Goal: Task Accomplishment & Management: Use online tool/utility

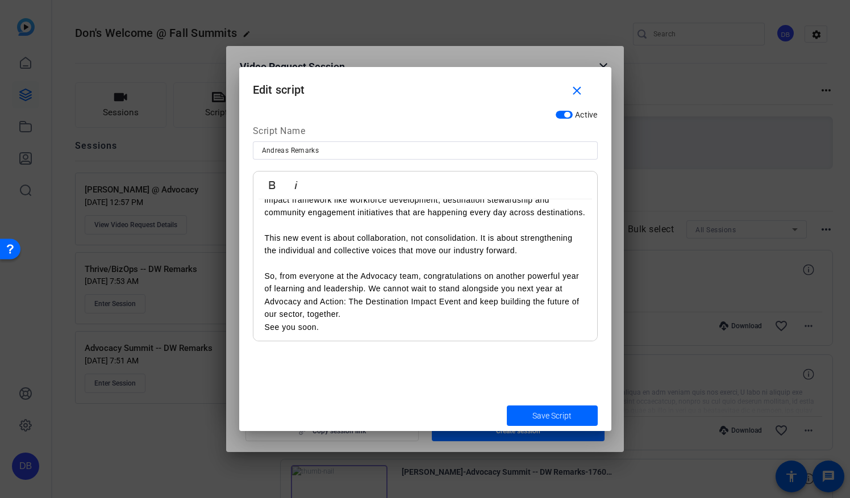
scroll to position [300, 0]
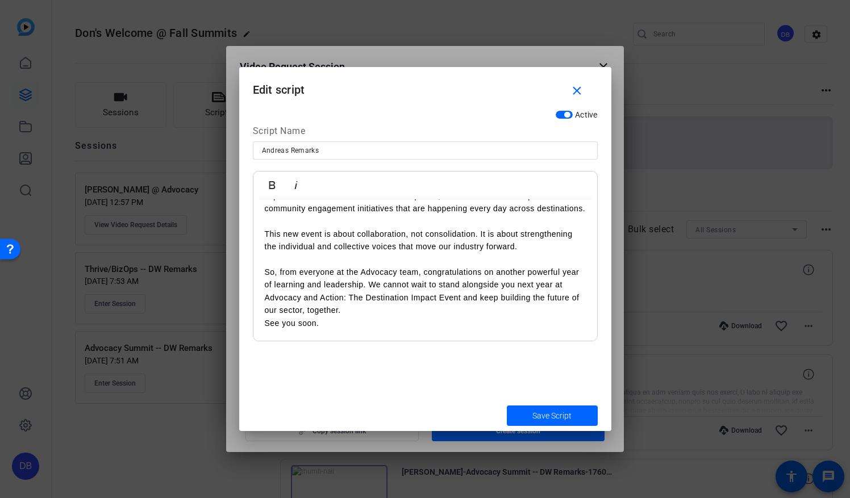
click at [344, 275] on p "So, from everyone at the Advocacy team, congratulations on another powerful yea…" at bounding box center [425, 291] width 321 height 51
click at [389, 281] on p "So, from everyone on the Advocacy team, congratulations on another powerful yea…" at bounding box center [425, 291] width 321 height 51
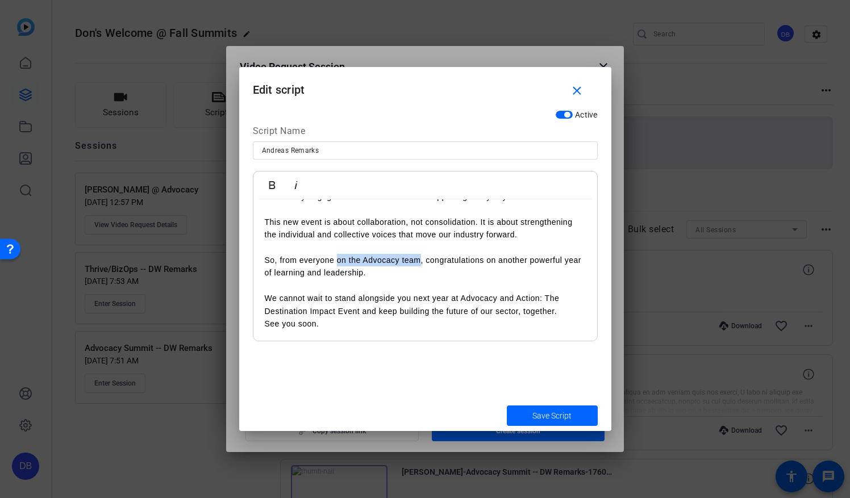
drag, startPoint x: 338, startPoint y: 269, endPoint x: 420, endPoint y: 273, distance: 83.1
click at [420, 273] on p "So, from everyone on the Advocacy team, congratulations on another powerful yea…" at bounding box center [425, 286] width 321 height 64
drag, startPoint x: 378, startPoint y: 270, endPoint x: 452, endPoint y: 273, distance: 74.5
click at [452, 273] on p "So, from everyone working in the Advocacy space, congratulations on another pow…" at bounding box center [425, 286] width 321 height 64
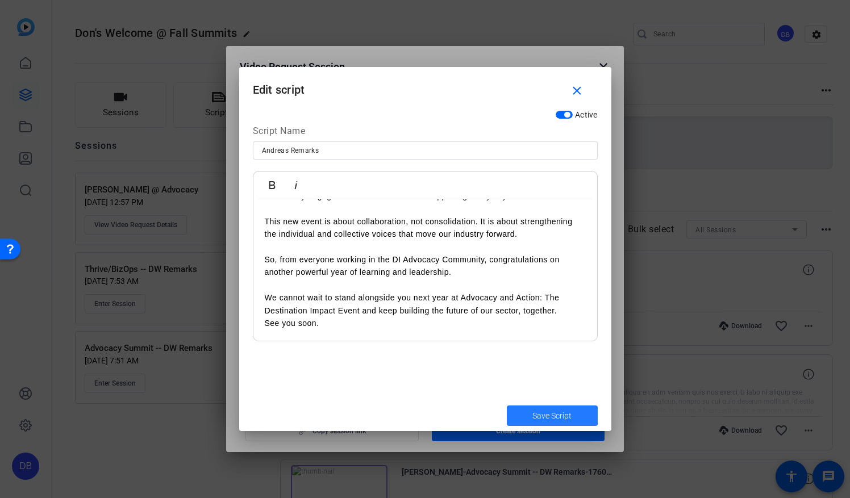
click at [528, 414] on span "submit" at bounding box center [552, 415] width 91 height 27
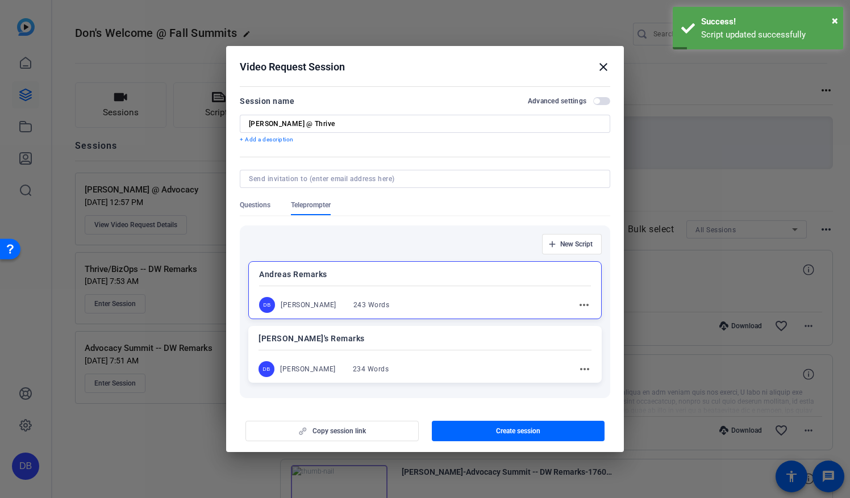
click at [302, 182] on input at bounding box center [423, 178] width 348 height 9
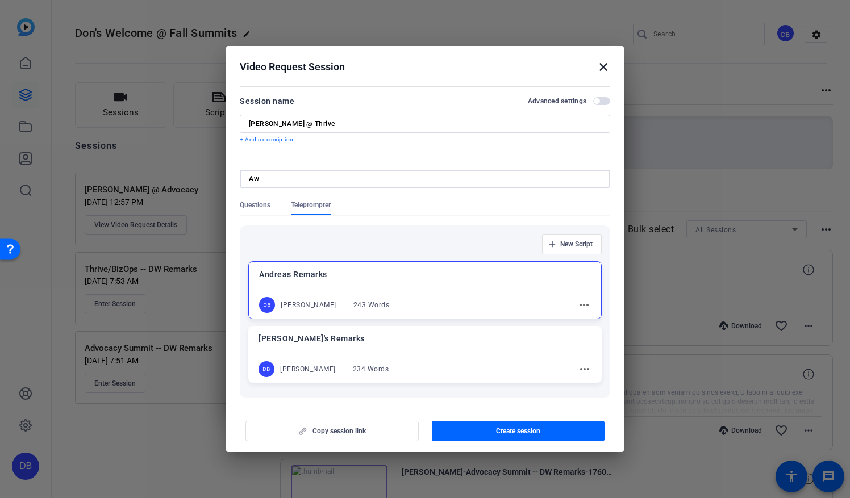
type input "[EMAIL_ADDRESS][DOMAIN_NAME]"
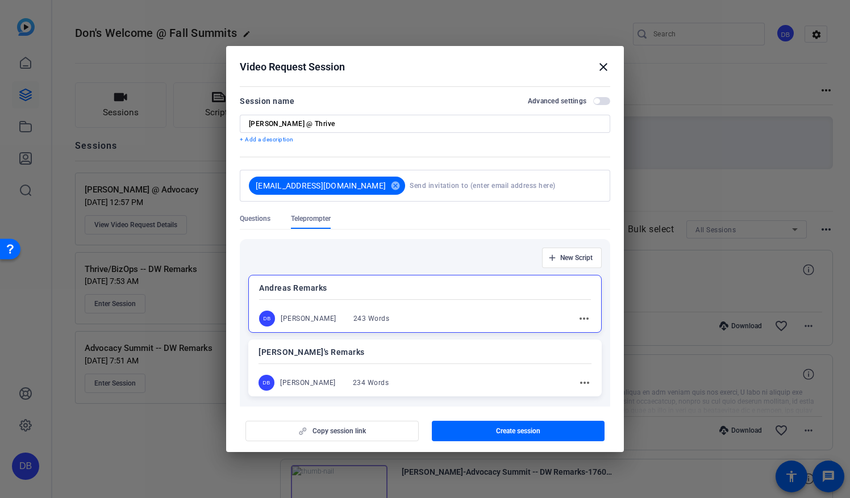
click at [345, 433] on div "Copy session link Create session" at bounding box center [425, 427] width 370 height 29
click at [507, 433] on span "Create session" at bounding box center [518, 431] width 44 height 9
click at [606, 68] on mat-icon "close" at bounding box center [604, 67] width 14 height 14
